Goal: Task Accomplishment & Management: Complete application form

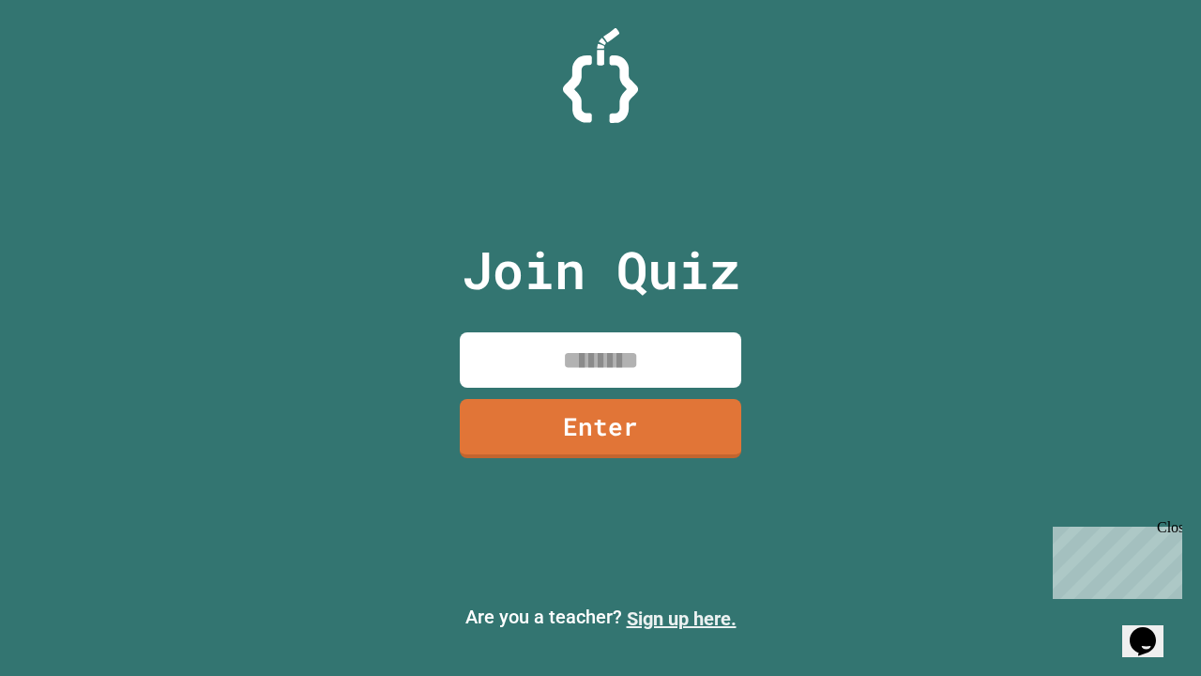
click at [681, 618] on link "Sign up here." at bounding box center [682, 618] width 110 height 23
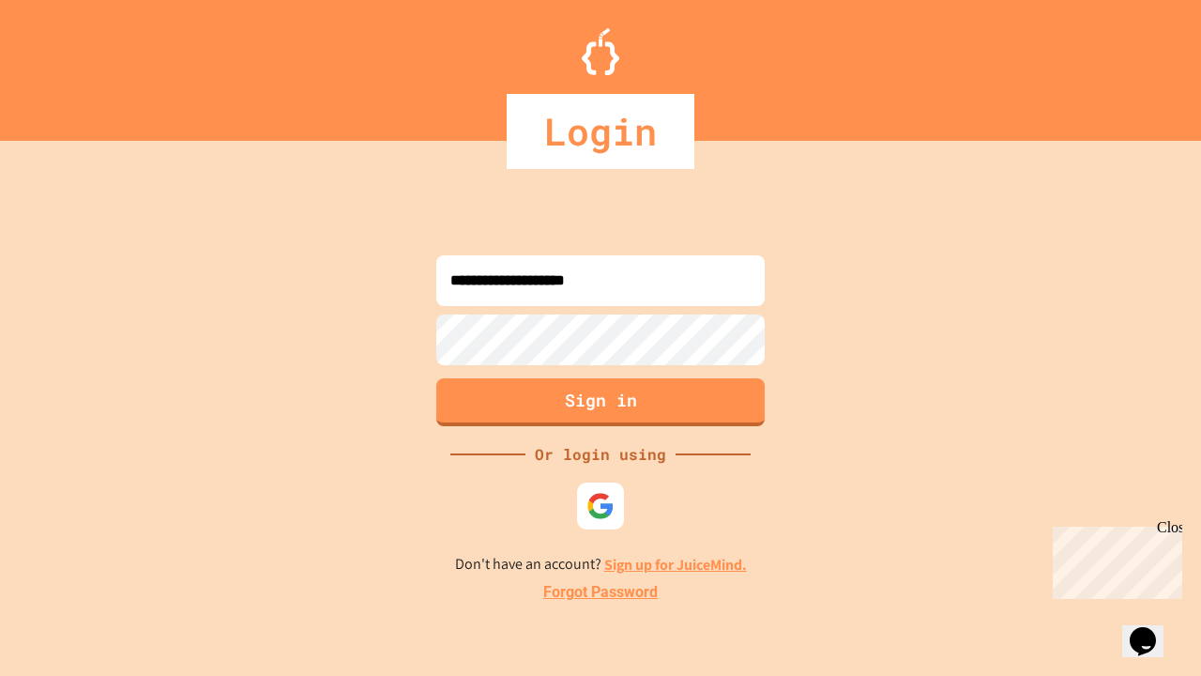
type input "**********"
